Goal: Task Accomplishment & Management: Use online tool/utility

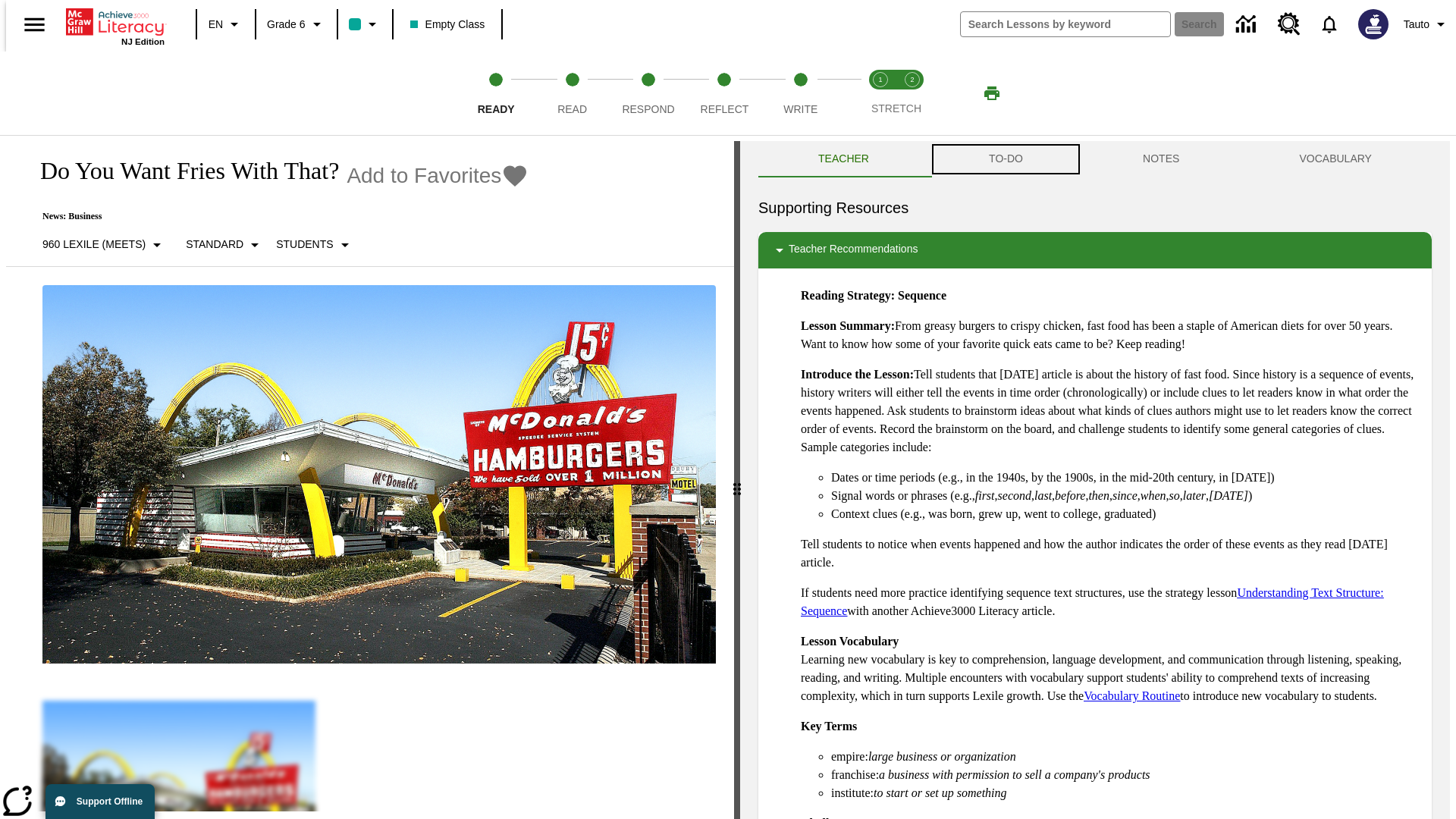
click at [1005, 159] on button "TO-DO" at bounding box center [1005, 158] width 154 height 36
